Goal: Information Seeking & Learning: Learn about a topic

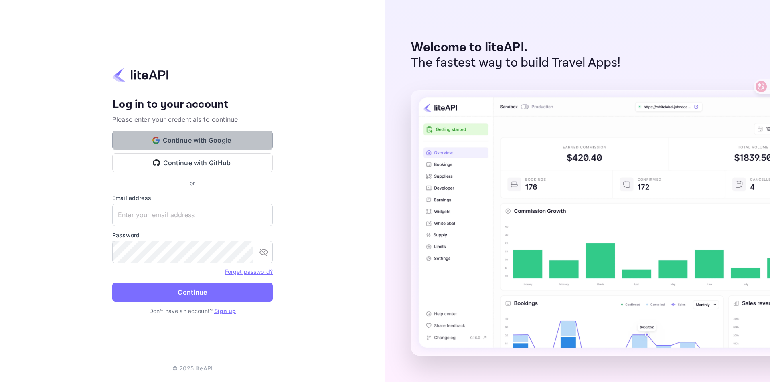
click at [215, 136] on button "Continue with Google" at bounding box center [192, 140] width 160 height 19
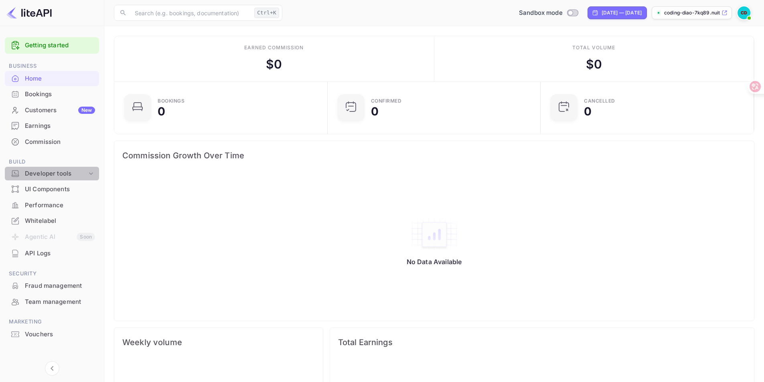
click at [61, 176] on div "Developer tools" at bounding box center [56, 173] width 62 height 9
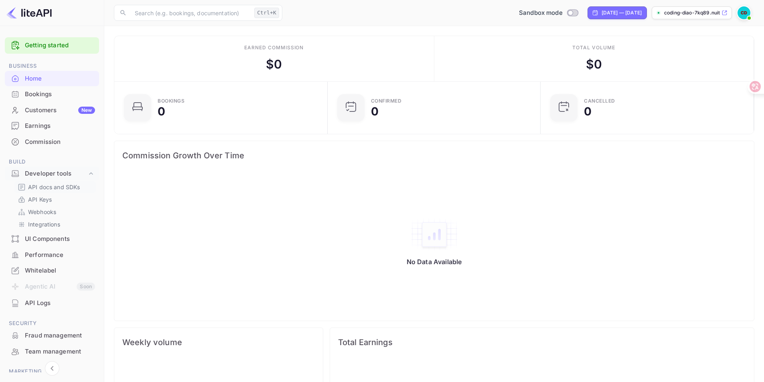
click at [40, 188] on p "API docs and SDKs" at bounding box center [54, 187] width 52 height 8
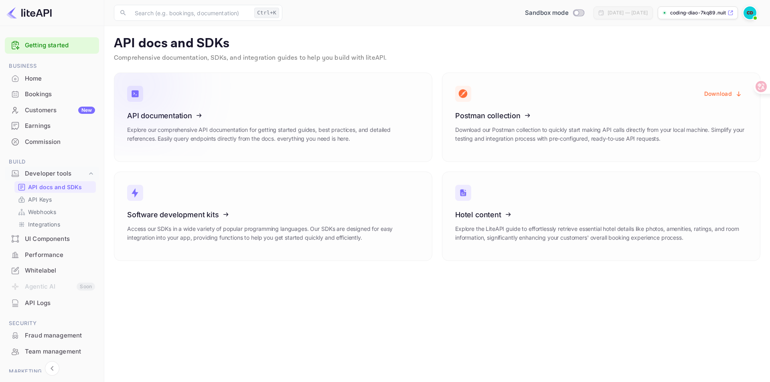
click at [158, 101] on icon at bounding box center [176, 114] width 125 height 83
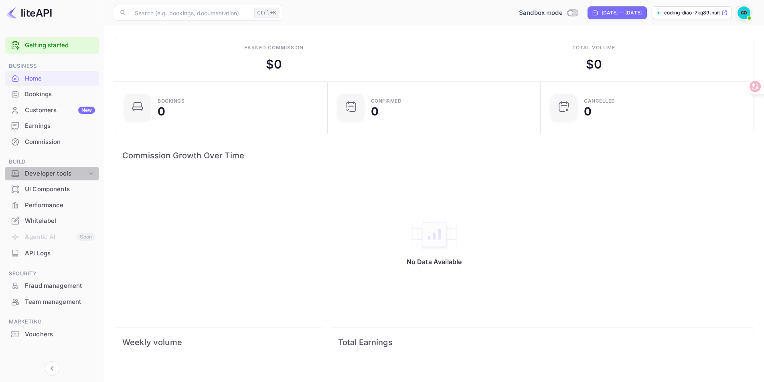
click at [45, 171] on div "Developer tools" at bounding box center [56, 173] width 62 height 9
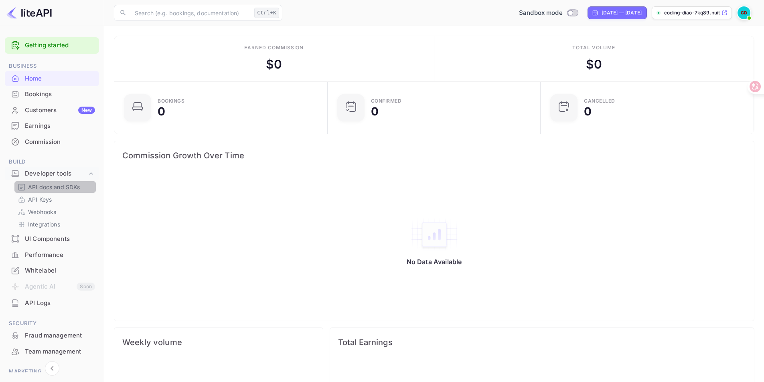
click at [42, 188] on p "API docs and SDKs" at bounding box center [54, 187] width 52 height 8
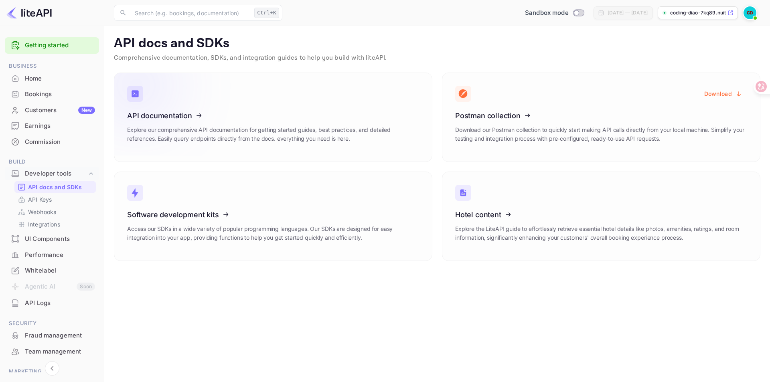
click at [211, 107] on icon at bounding box center [176, 114] width 125 height 83
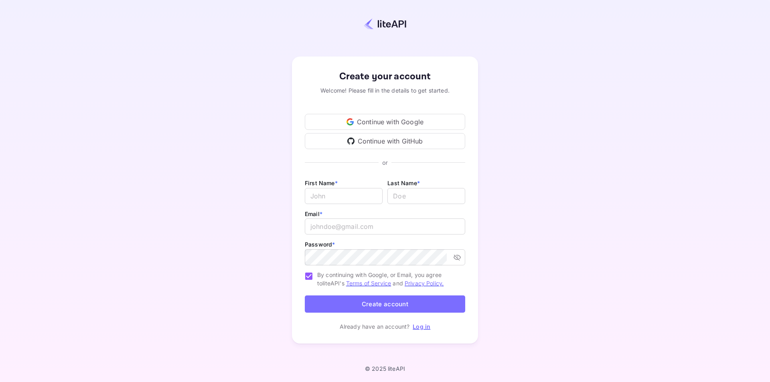
click at [397, 122] on div "Continue with Google" at bounding box center [385, 122] width 160 height 16
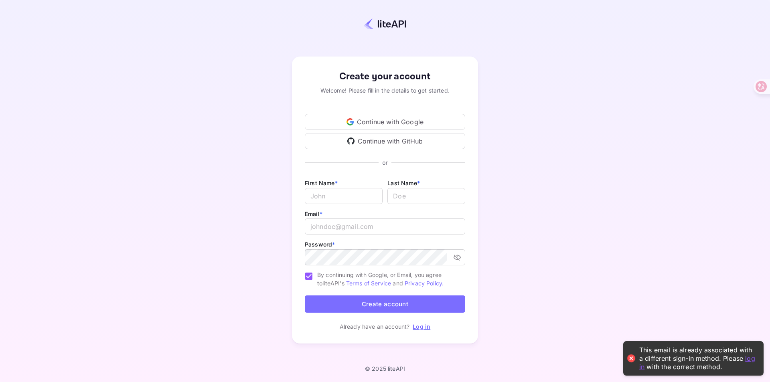
click at [423, 328] on link "Log in" at bounding box center [422, 326] width 18 height 7
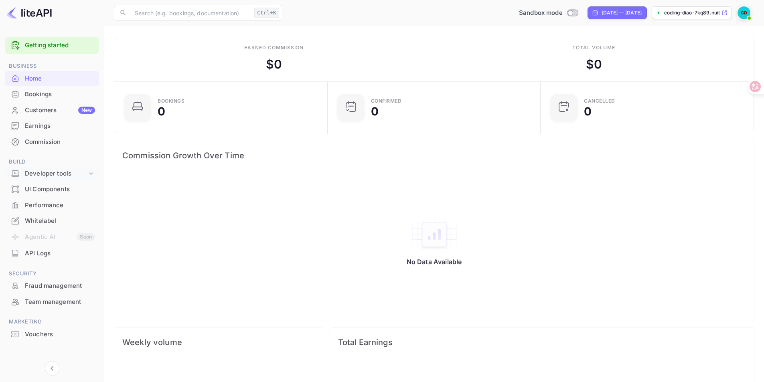
click at [51, 173] on div "Developer tools" at bounding box center [56, 173] width 62 height 9
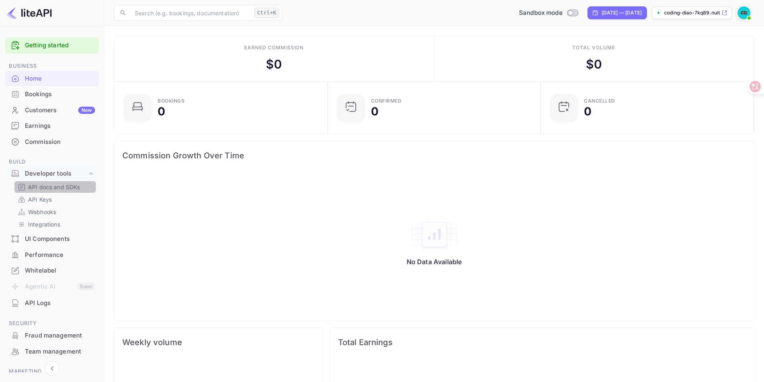
click at [49, 188] on p "API docs and SDKs" at bounding box center [54, 187] width 52 height 8
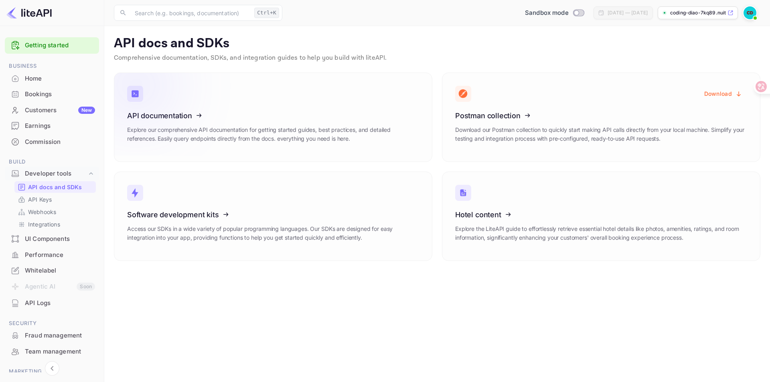
click at [162, 109] on icon at bounding box center [176, 114] width 125 height 83
click at [34, 188] on p "API docs and SDKs" at bounding box center [55, 187] width 54 height 8
click at [154, 120] on icon at bounding box center [176, 114] width 125 height 83
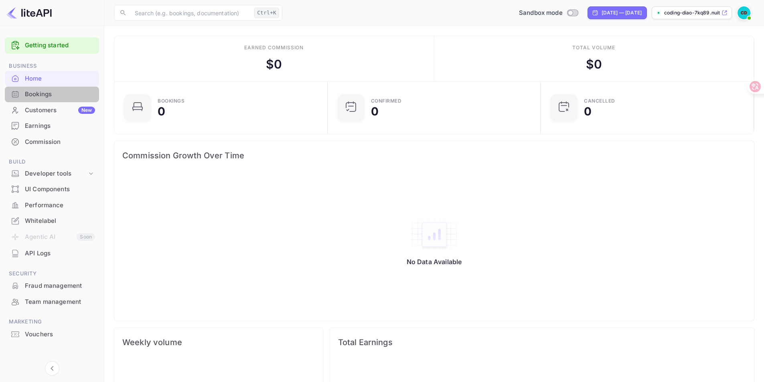
click at [41, 93] on div "Bookings" at bounding box center [60, 94] width 70 height 9
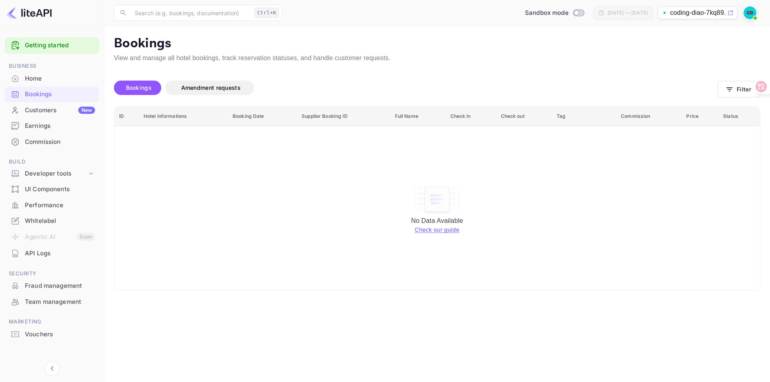
drag, startPoint x: 54, startPoint y: 173, endPoint x: 101, endPoint y: 158, distance: 48.9
click at [54, 173] on div "Developer tools" at bounding box center [56, 173] width 62 height 9
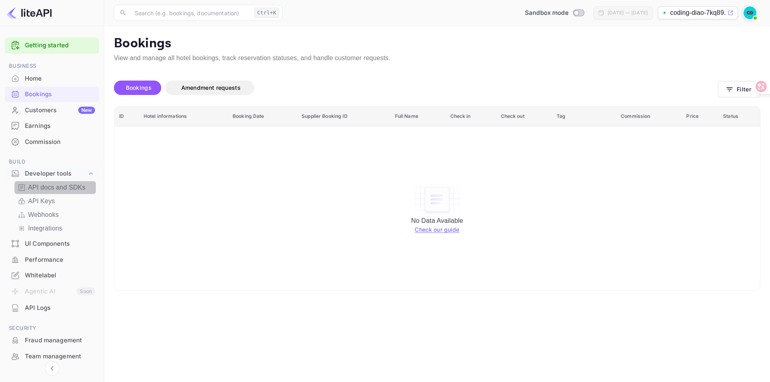
click at [44, 189] on p "API docs and SDKs" at bounding box center [56, 188] width 57 height 10
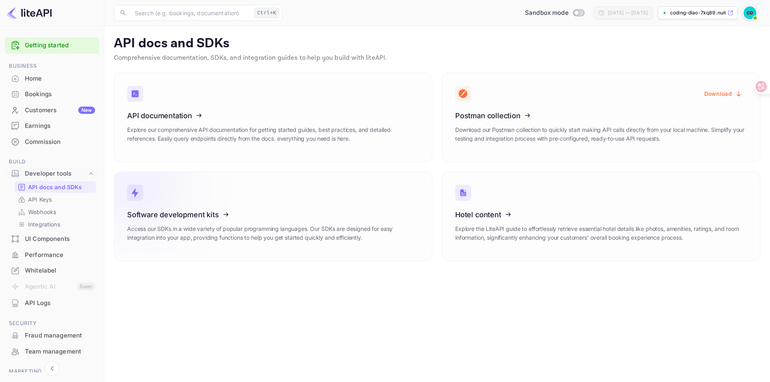
click at [217, 211] on icon at bounding box center [176, 213] width 125 height 83
click at [501, 210] on icon at bounding box center [504, 213] width 125 height 83
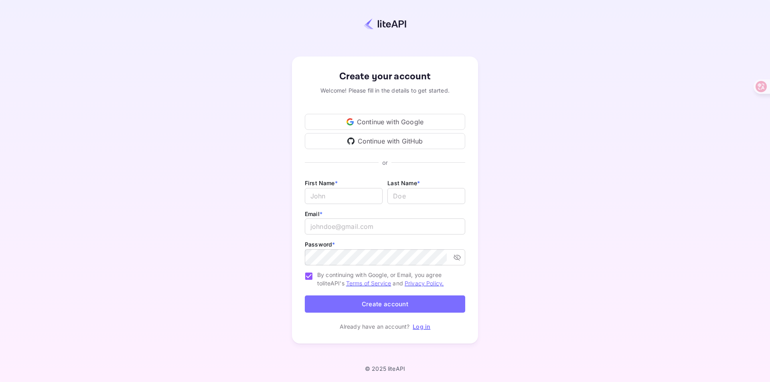
click at [425, 333] on div "Create your account Welcome! Please fill in the details to get started. Continu…" at bounding box center [385, 200] width 186 height 287
click at [419, 326] on link "Log in" at bounding box center [422, 326] width 18 height 7
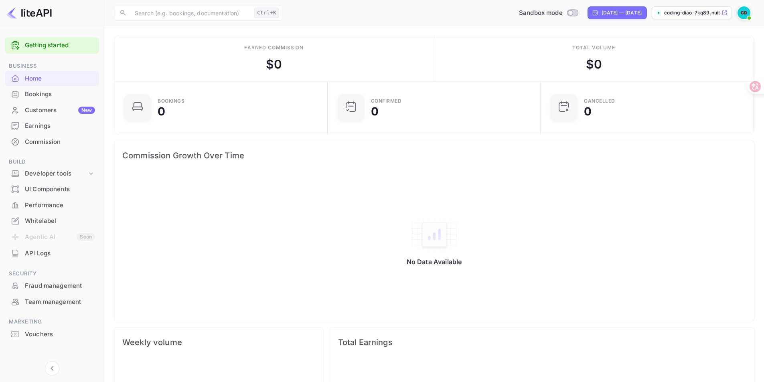
click at [706, 12] on p "coding-diao-7kq89.nuit..." at bounding box center [692, 12] width 56 height 7
